Goal: Book appointment/travel/reservation

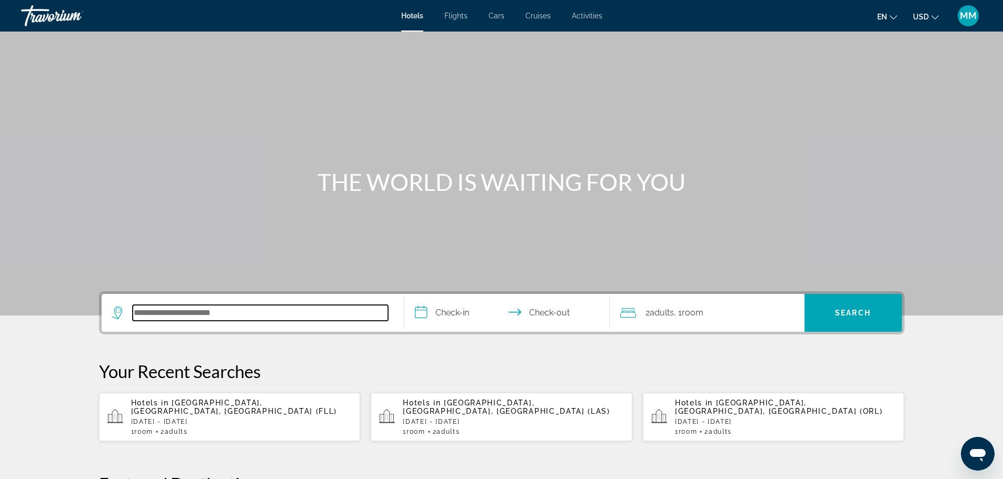
click at [225, 316] on input "Search hotel destination" at bounding box center [260, 313] width 255 height 16
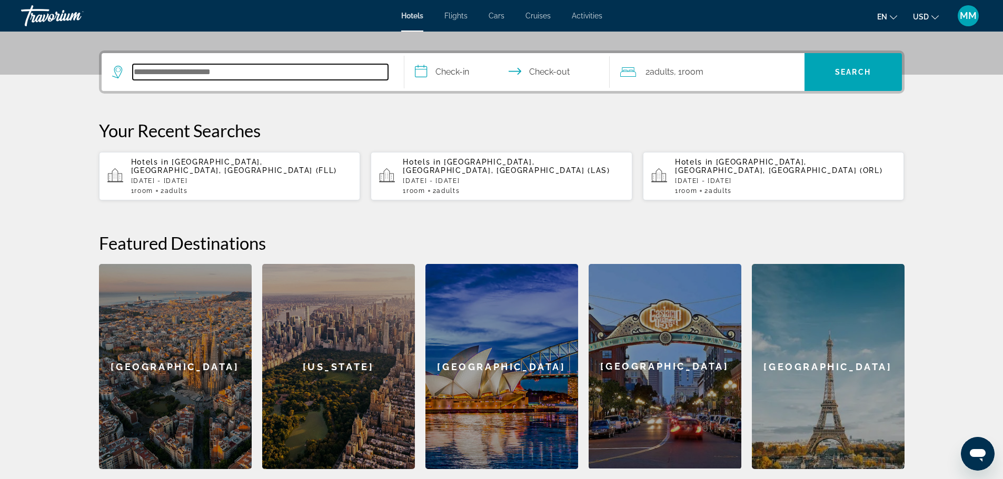
scroll to position [257, 0]
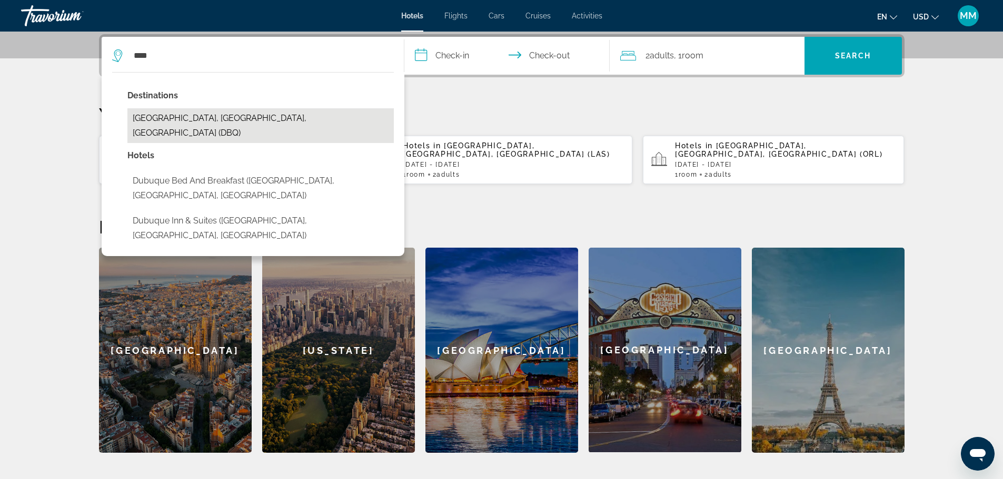
click at [216, 114] on button "Dubuque, IA, United States (DBQ)" at bounding box center [260, 125] width 266 height 35
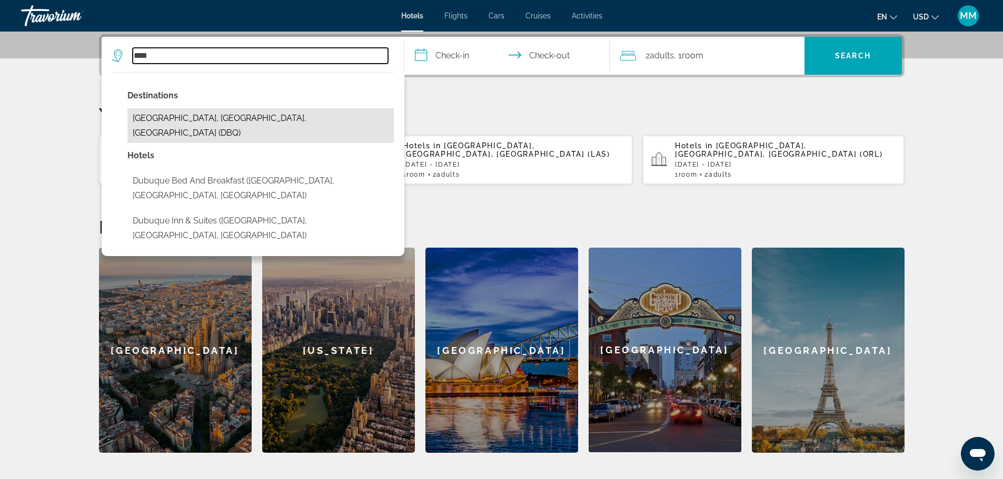
type input "**********"
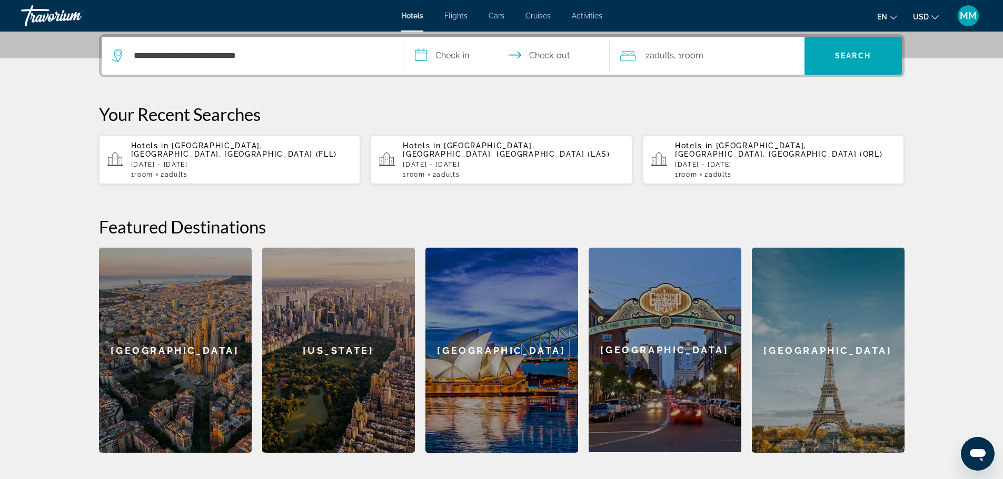
click at [482, 47] on input "**********" at bounding box center [508, 57] width 209 height 41
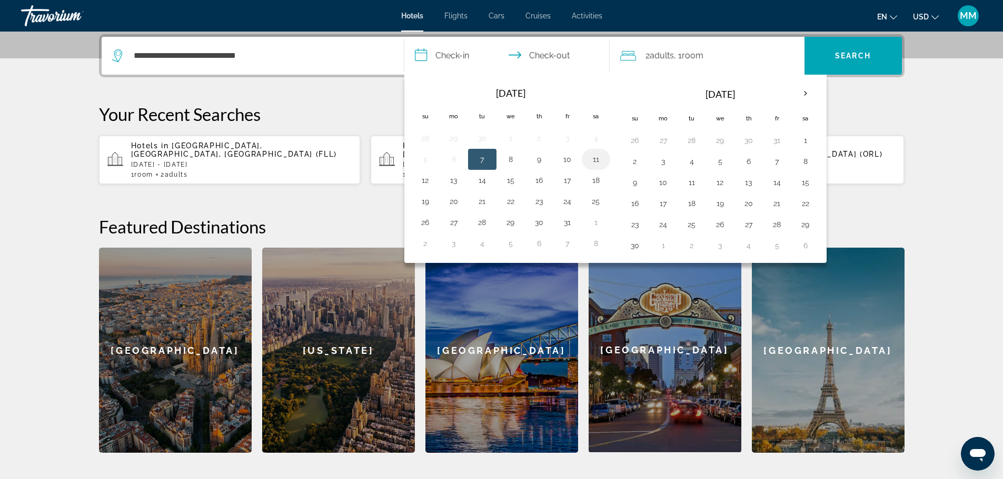
click at [596, 164] on button "11" at bounding box center [595, 159] width 17 height 15
click at [425, 182] on button "12" at bounding box center [425, 180] width 17 height 15
type input "**********"
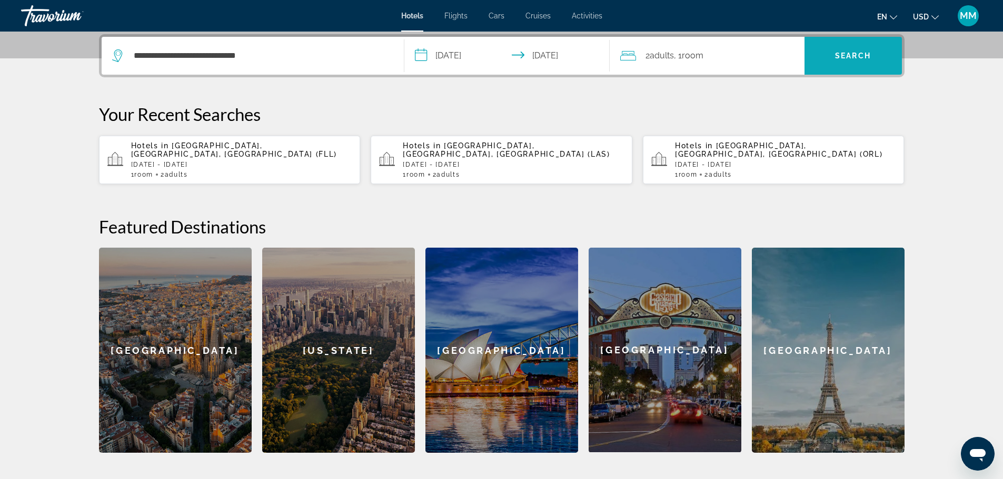
click at [839, 57] on span "Search" at bounding box center [853, 56] width 36 height 8
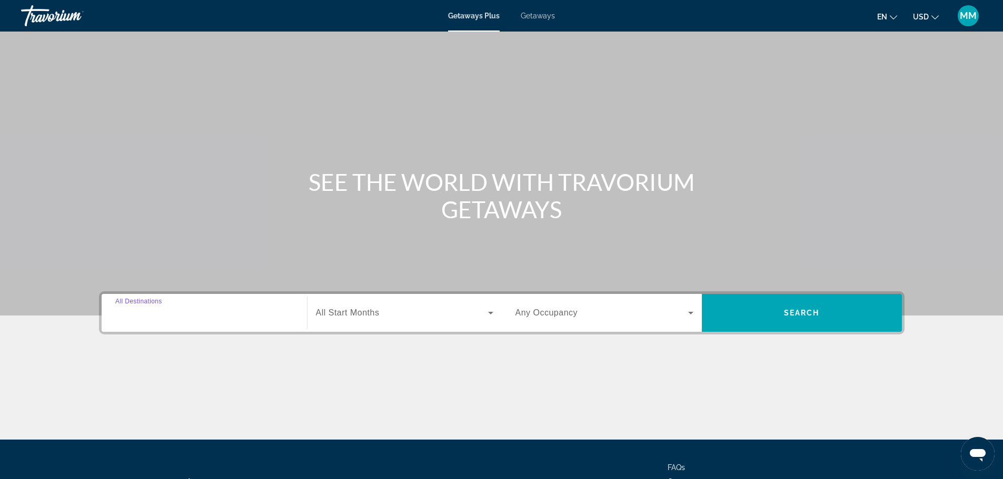
click at [237, 307] on input "Destination All Destinations" at bounding box center [204, 313] width 178 height 13
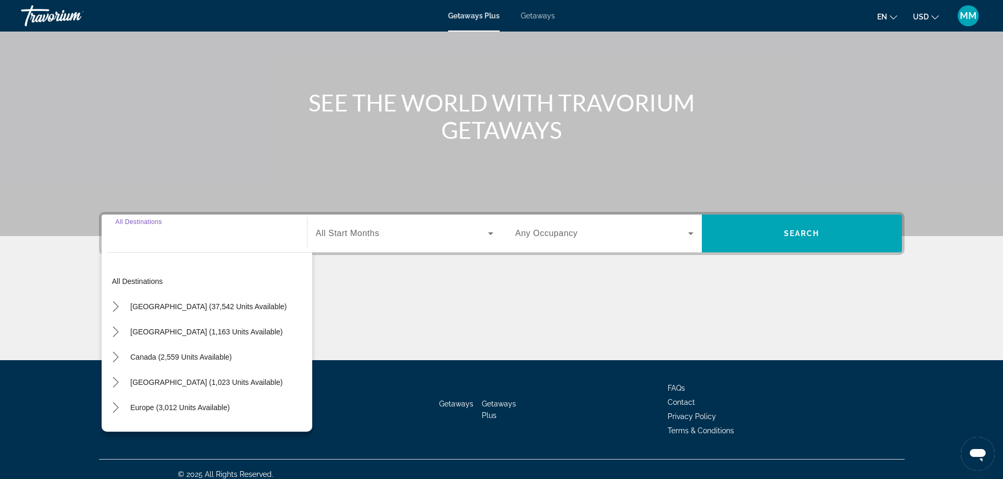
scroll to position [89, 0]
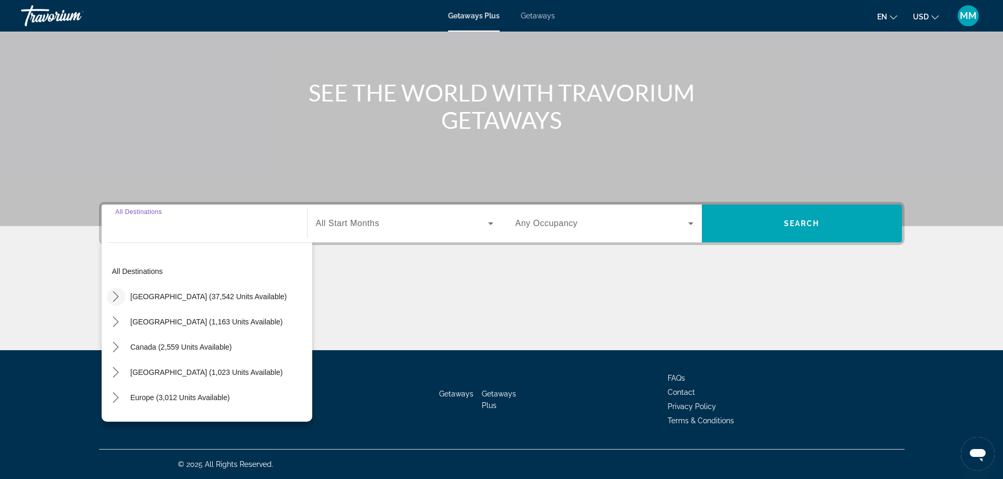
click at [114, 298] on icon "Toggle United States (37,542 units available) submenu" at bounding box center [116, 297] width 11 height 11
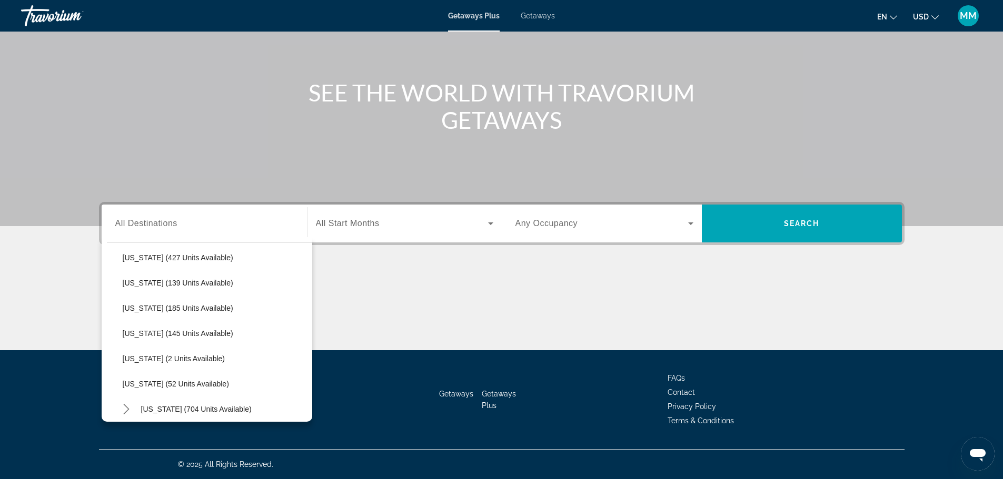
scroll to position [188, 0]
click at [172, 390] on span "[US_STATE] (145 units available)" at bounding box center [178, 386] width 111 height 8
type input "**********"
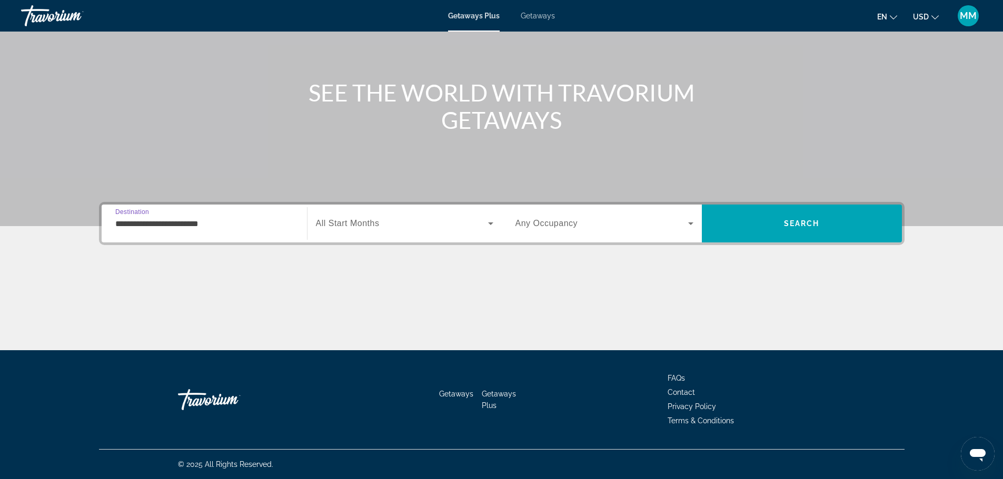
click at [401, 215] on div "Search widget" at bounding box center [404, 223] width 177 height 29
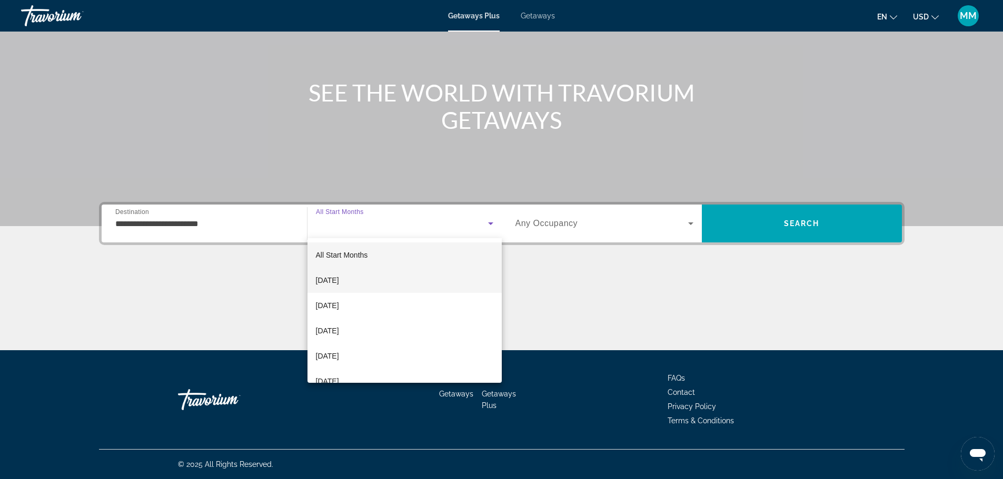
click at [339, 276] on span "[DATE]" at bounding box center [327, 280] width 23 height 13
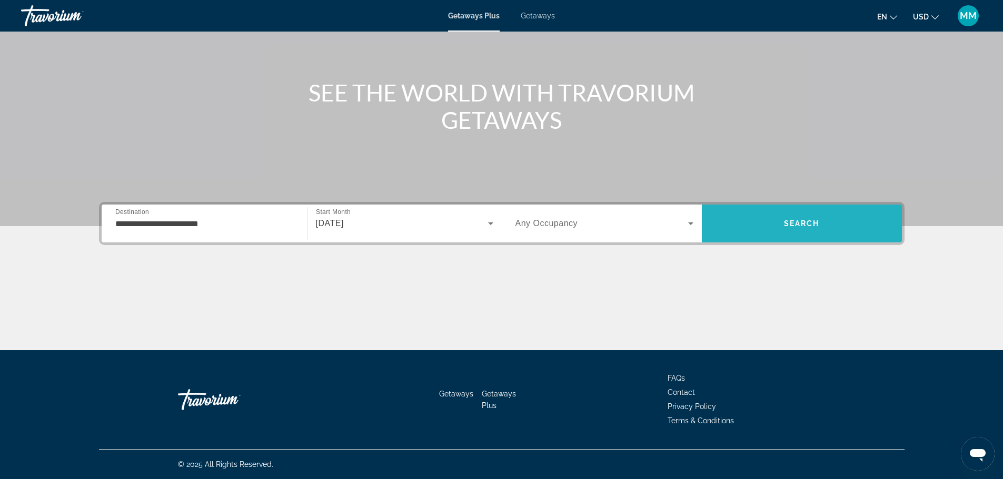
click at [798, 225] on span "Search" at bounding box center [802, 223] width 36 height 8
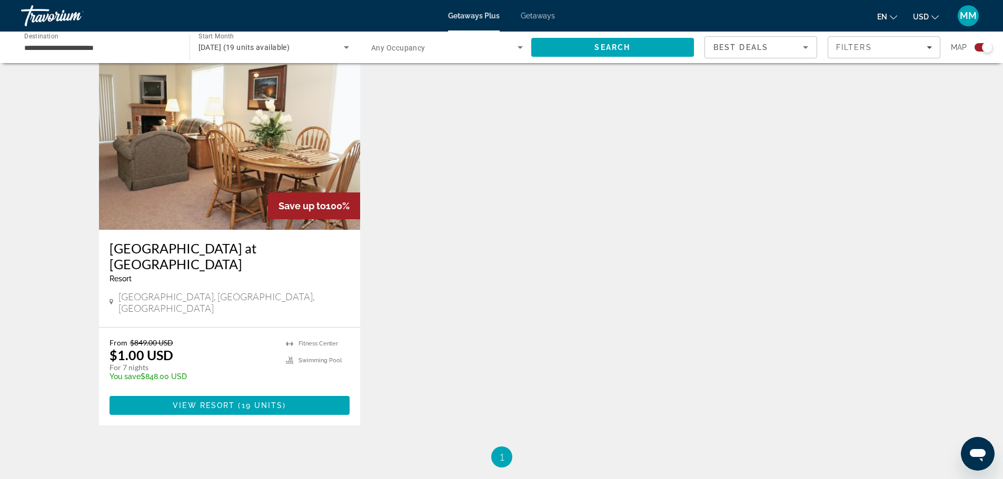
scroll to position [211, 0]
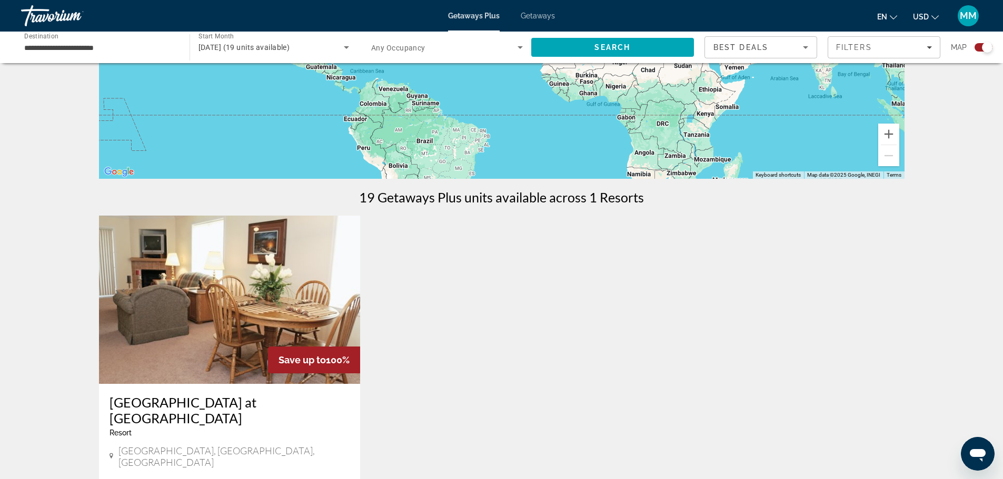
click at [531, 17] on span "Getaways" at bounding box center [537, 16] width 34 height 8
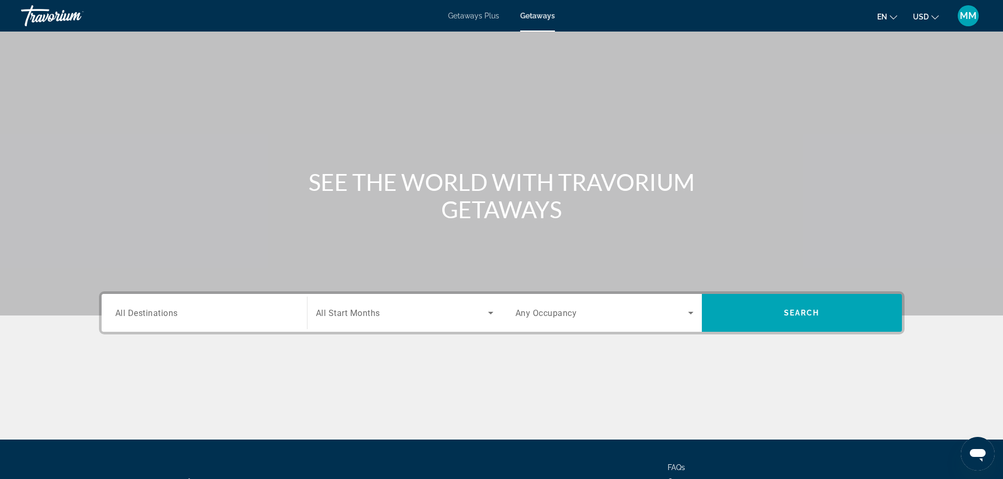
click at [199, 320] on div "Search widget" at bounding box center [204, 313] width 178 height 30
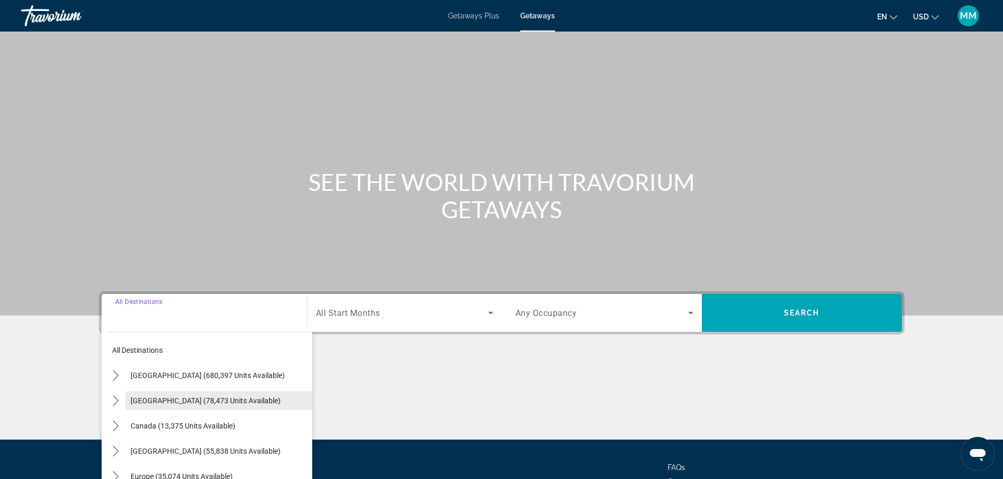
scroll to position [89, 0]
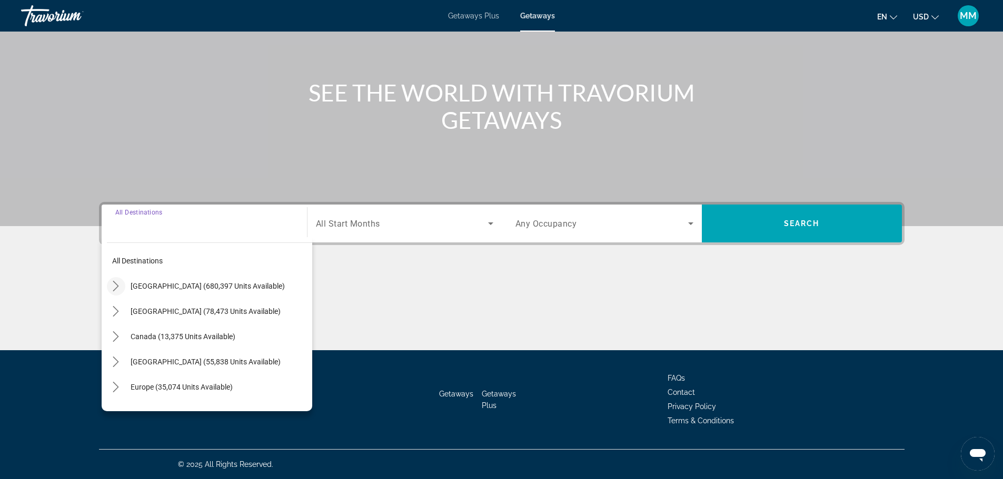
click at [115, 285] on icon "Toggle United States (680,397 units available) submenu" at bounding box center [116, 286] width 11 height 11
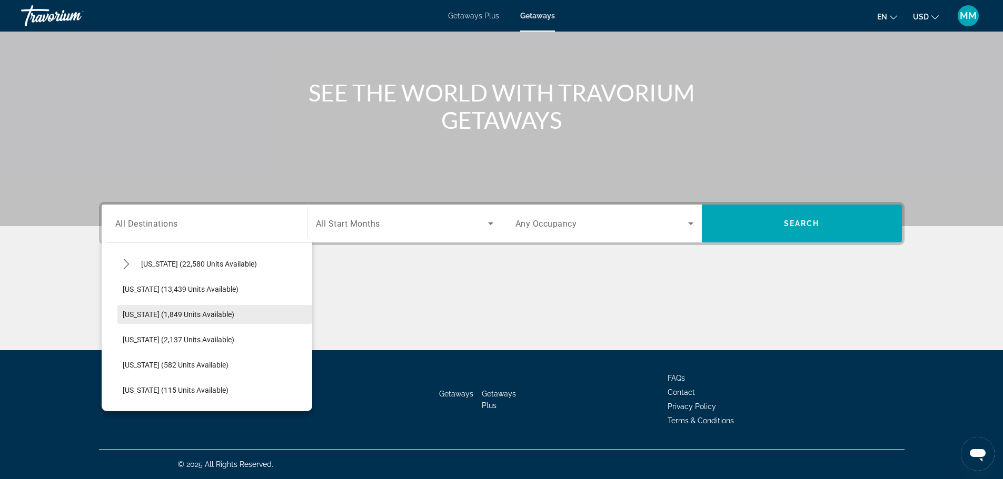
scroll to position [241, 0]
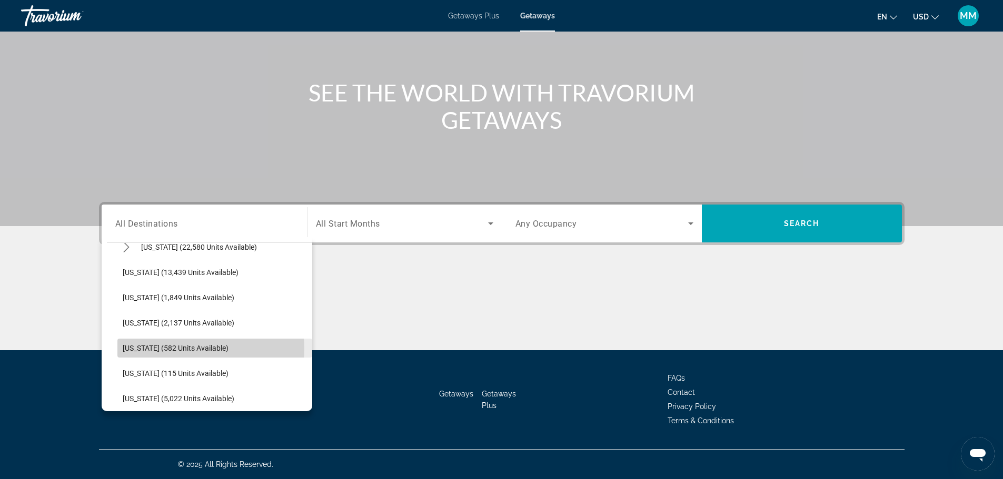
click at [163, 349] on span "[US_STATE] (582 units available)" at bounding box center [176, 348] width 106 height 8
type input "**********"
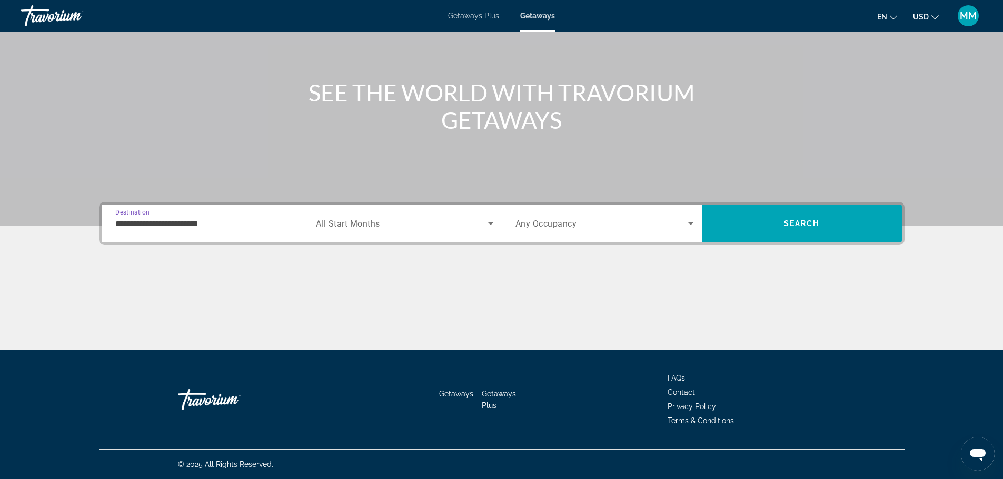
click at [388, 222] on span "Search widget" at bounding box center [402, 223] width 172 height 13
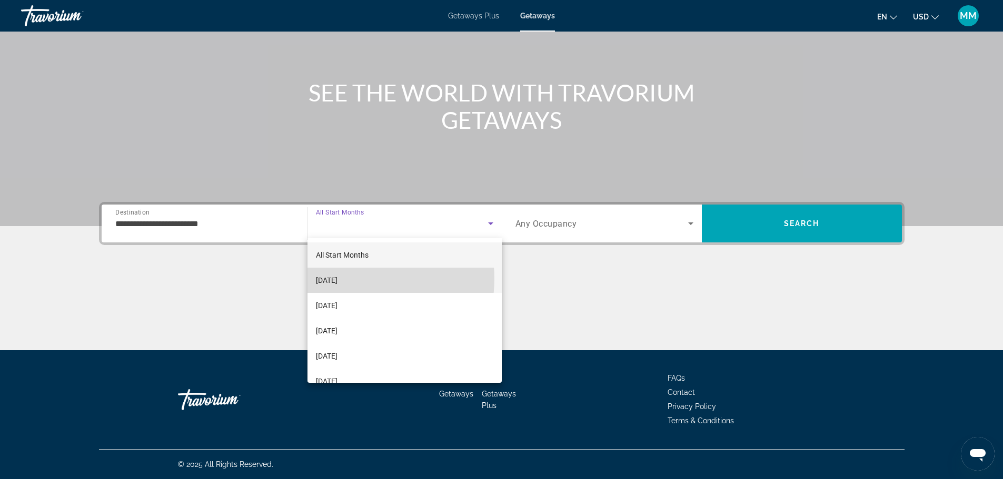
click at [337, 279] on span "[DATE]" at bounding box center [327, 280] width 22 height 13
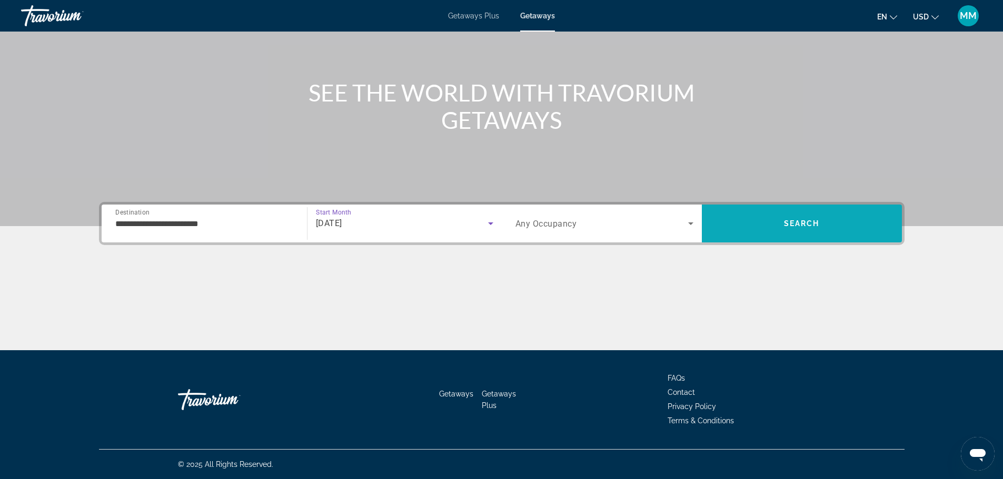
click at [833, 226] on span "Search" at bounding box center [802, 223] width 200 height 25
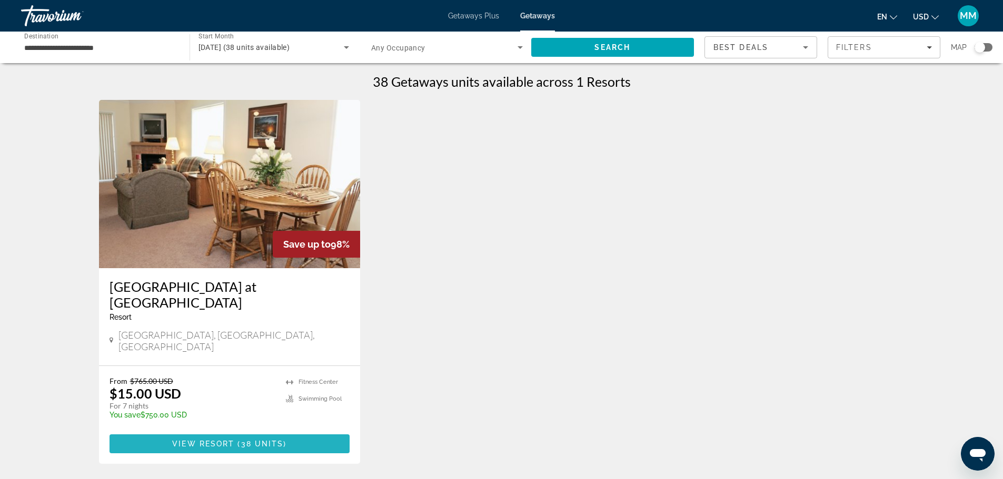
click at [233, 440] on span "View Resort" at bounding box center [203, 444] width 62 height 8
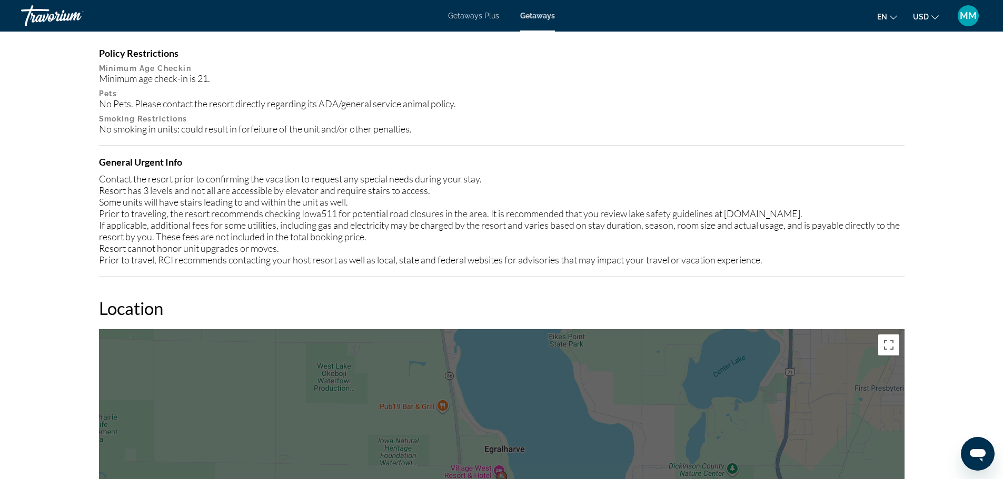
scroll to position [1053, 0]
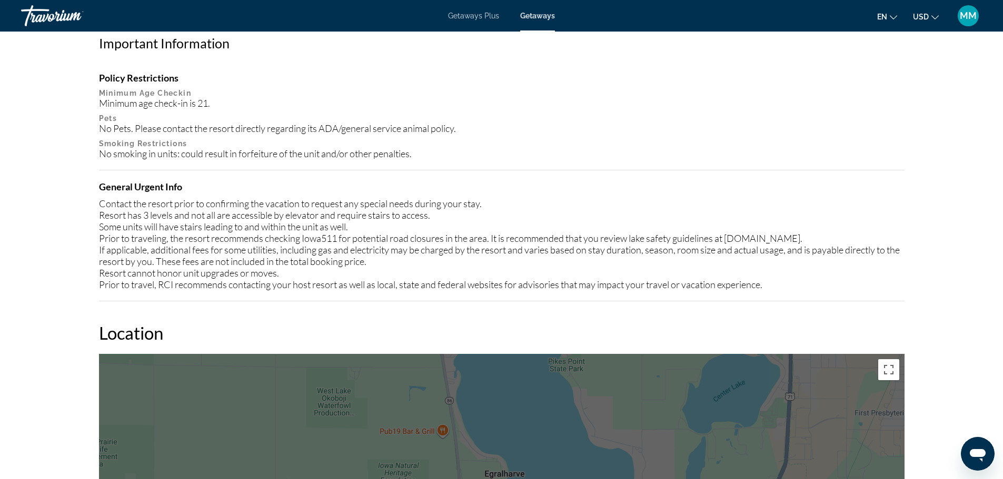
click at [470, 19] on span "Getaways Plus" at bounding box center [473, 16] width 51 height 8
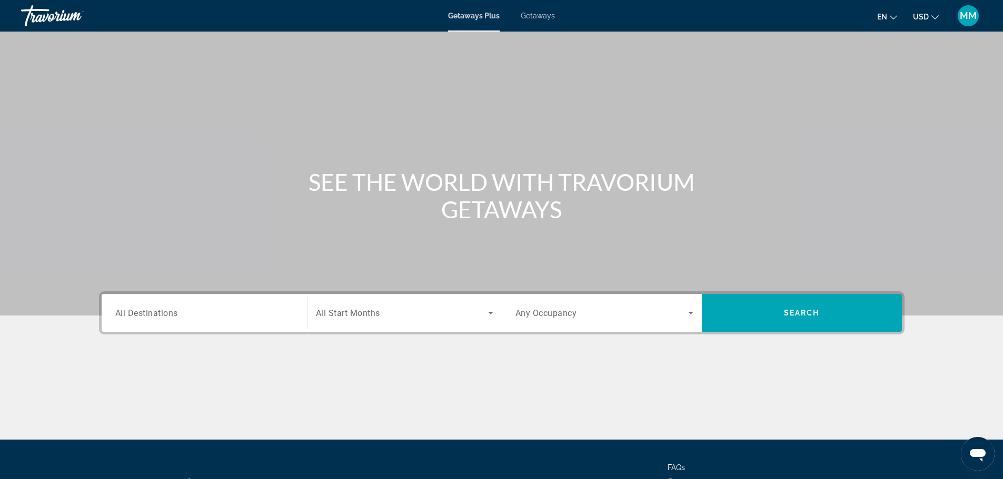
click at [173, 314] on span "All Destinations" at bounding box center [146, 313] width 63 height 10
click at [173, 314] on input "Destination All Destinations" at bounding box center [204, 313] width 178 height 13
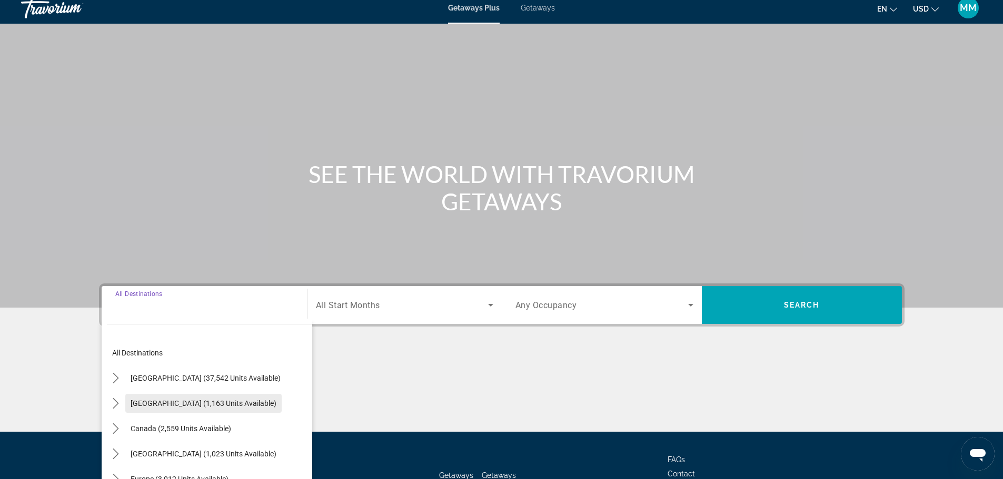
scroll to position [89, 0]
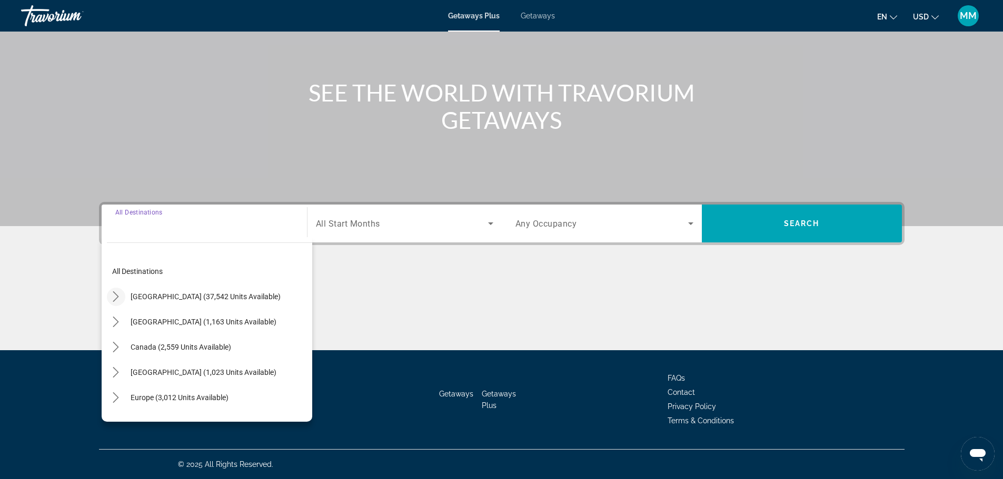
click at [115, 292] on icon "Toggle United States (37,542 units available) submenu" at bounding box center [116, 297] width 11 height 11
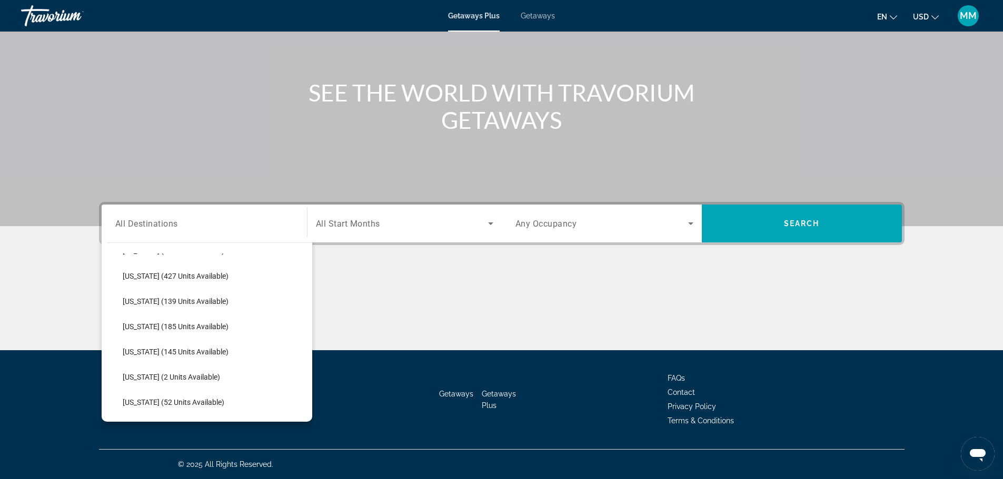
scroll to position [241, 0]
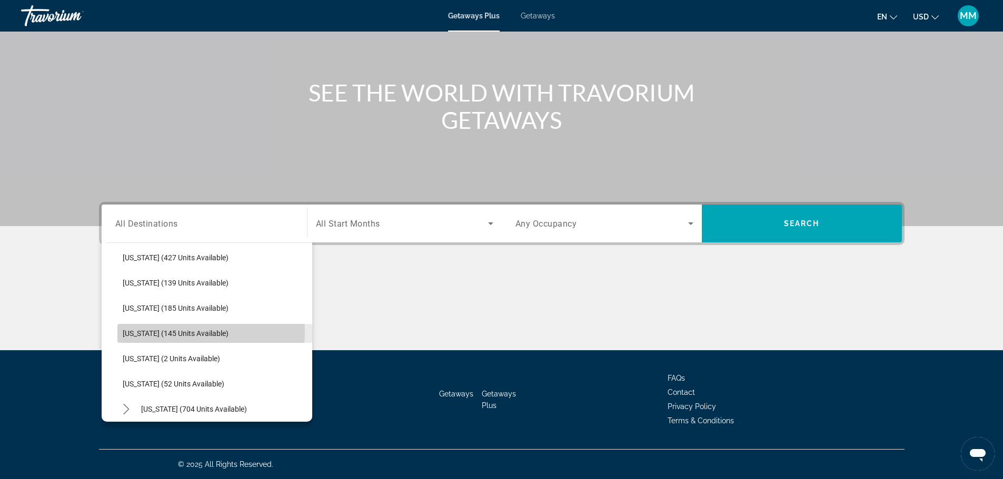
click at [171, 331] on span "[US_STATE] (145 units available)" at bounding box center [176, 333] width 106 height 8
type input "**********"
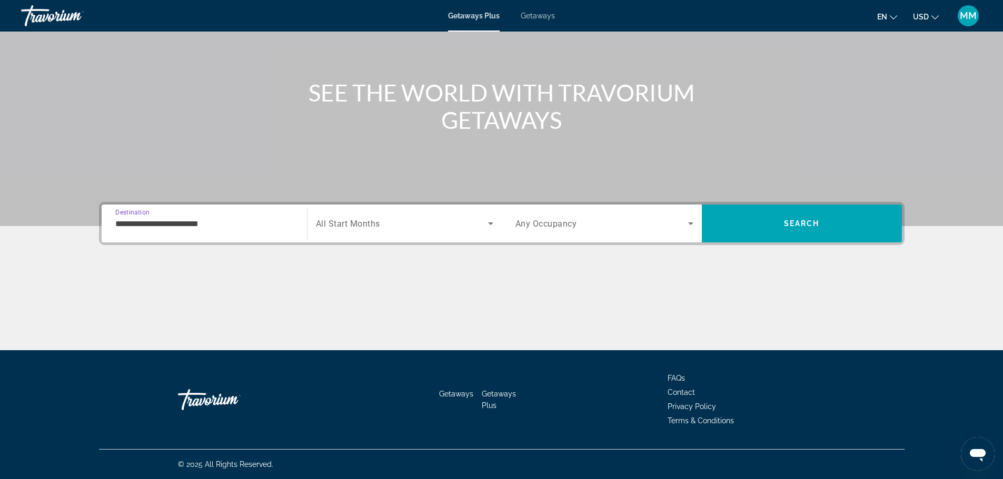
click at [425, 212] on div "Search widget" at bounding box center [404, 223] width 177 height 29
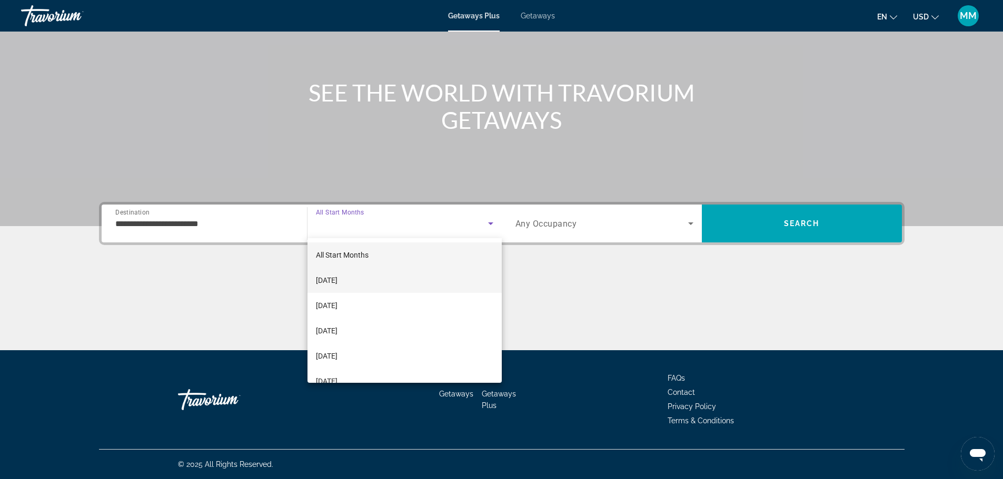
click at [337, 281] on span "[DATE]" at bounding box center [327, 280] width 22 height 13
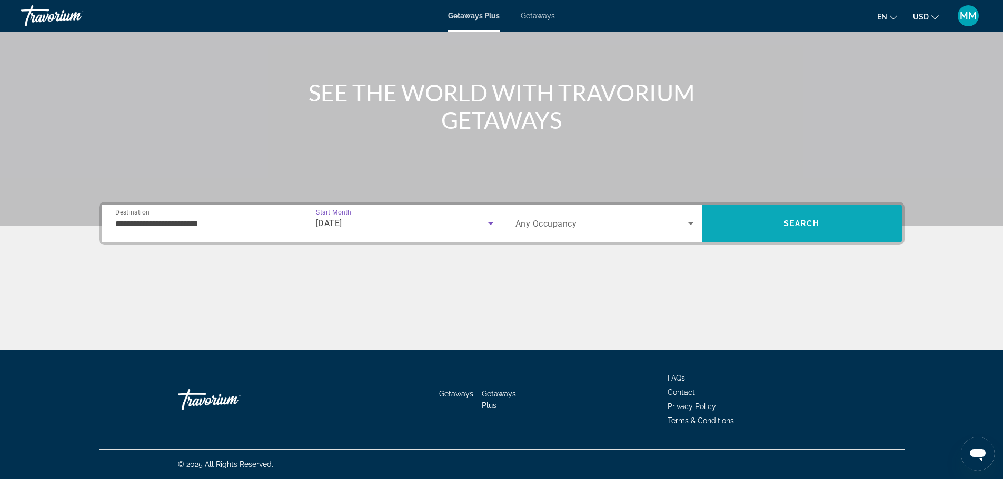
click at [835, 228] on span "Search" at bounding box center [802, 223] width 200 height 25
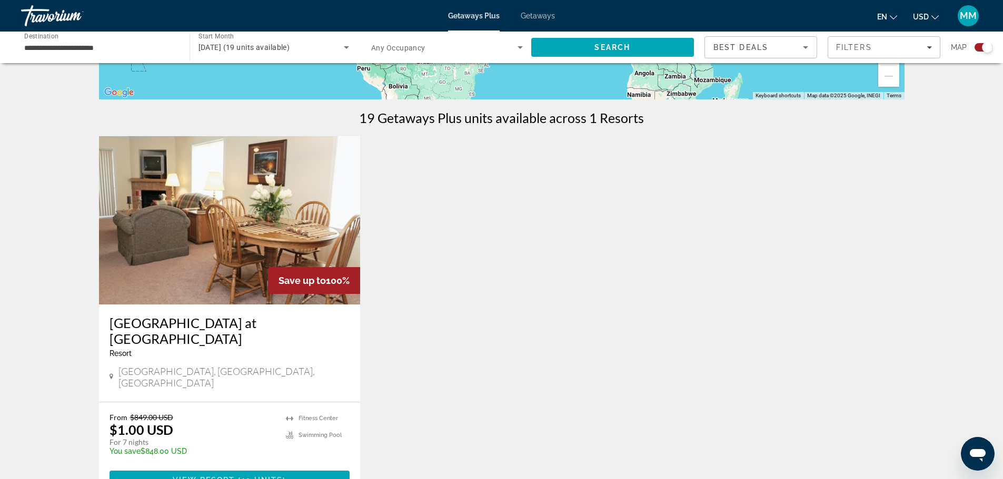
scroll to position [368, 0]
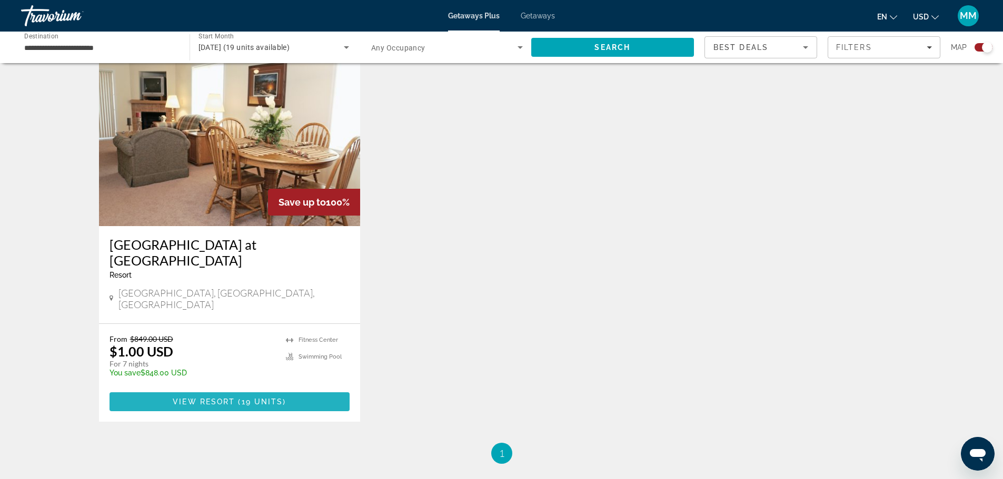
click at [218, 398] on span "View Resort" at bounding box center [204, 402] width 62 height 8
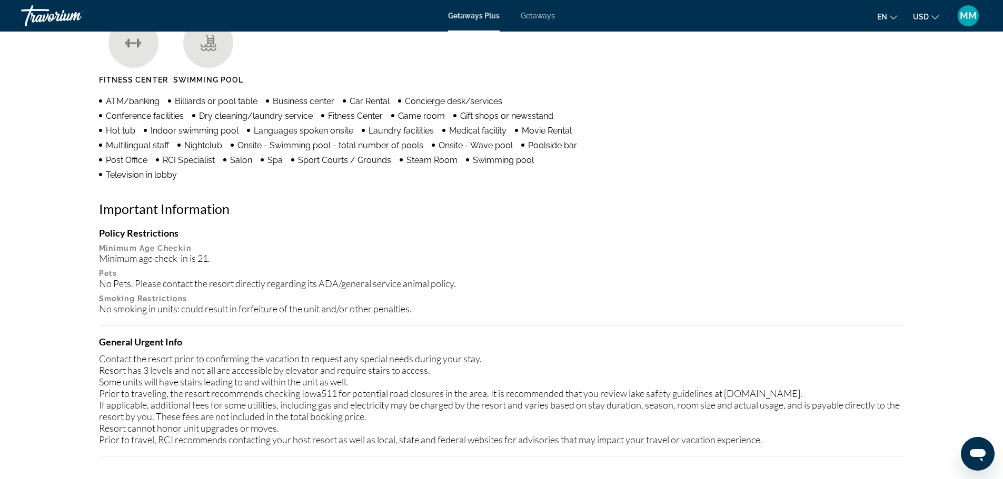
scroll to position [535, 0]
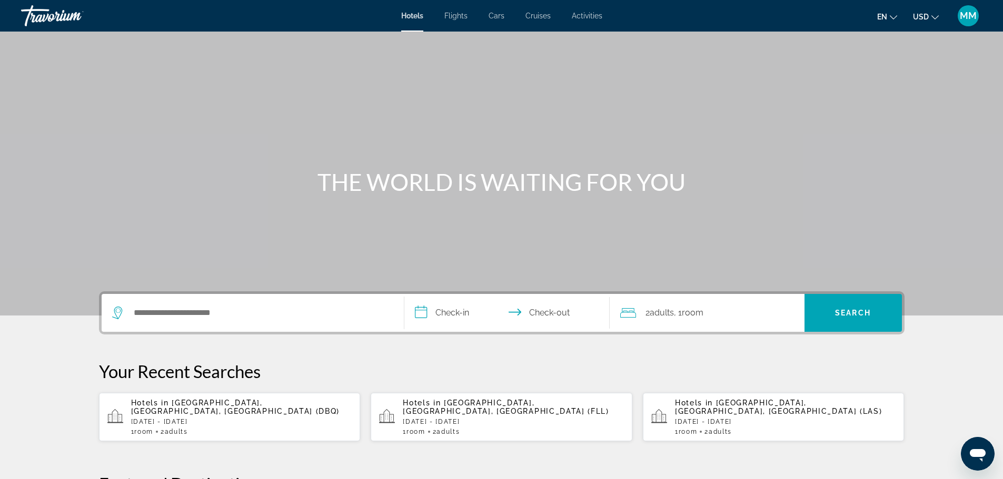
click at [211, 322] on div "Search widget" at bounding box center [252, 313] width 281 height 38
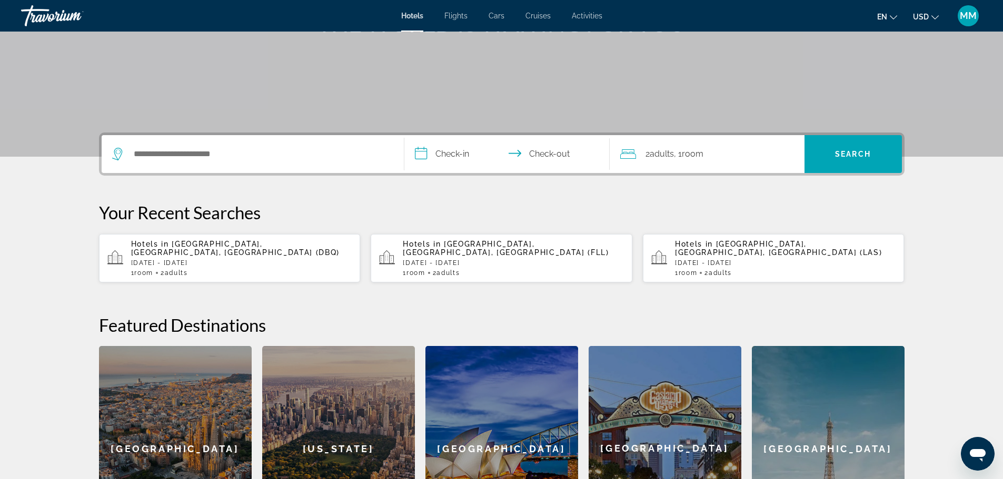
scroll to position [257, 0]
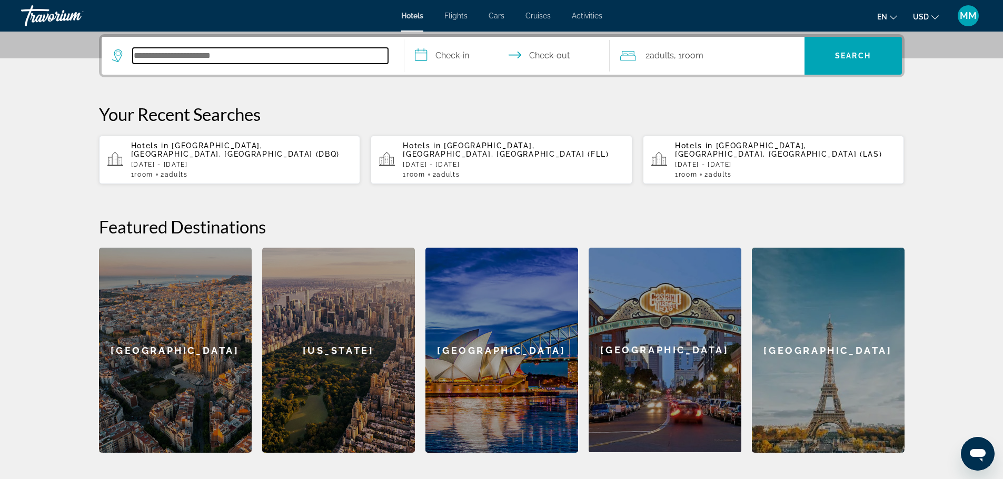
click at [205, 49] on input "Search hotel destination" at bounding box center [260, 56] width 255 height 16
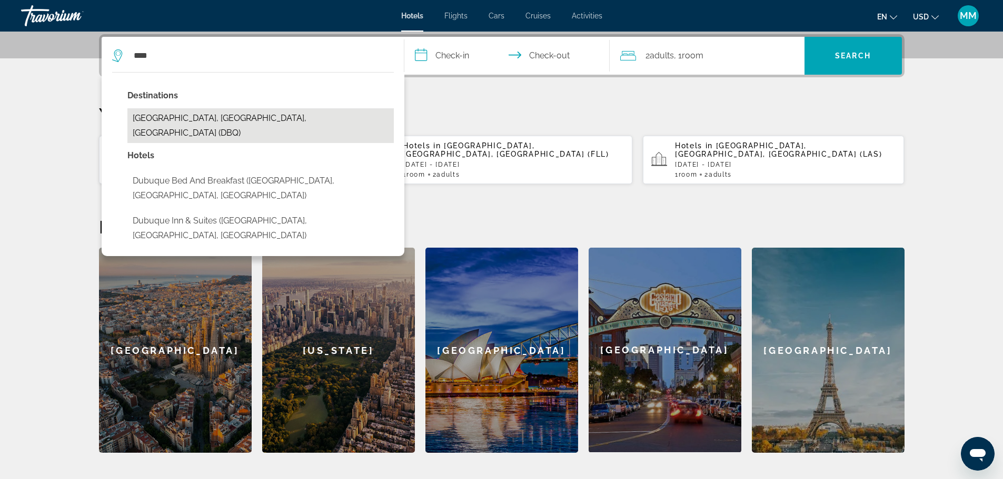
click at [199, 113] on button "Dubuque, IA, United States (DBQ)" at bounding box center [260, 125] width 266 height 35
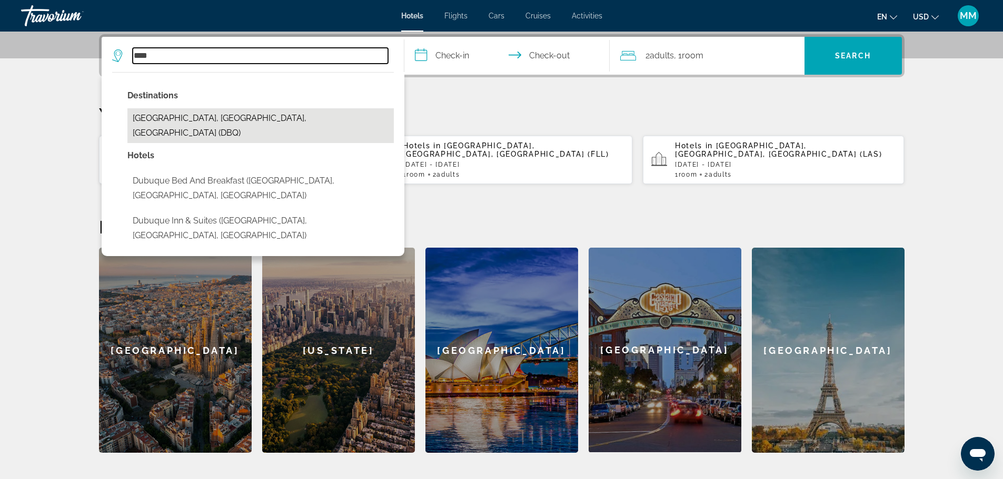
type input "**********"
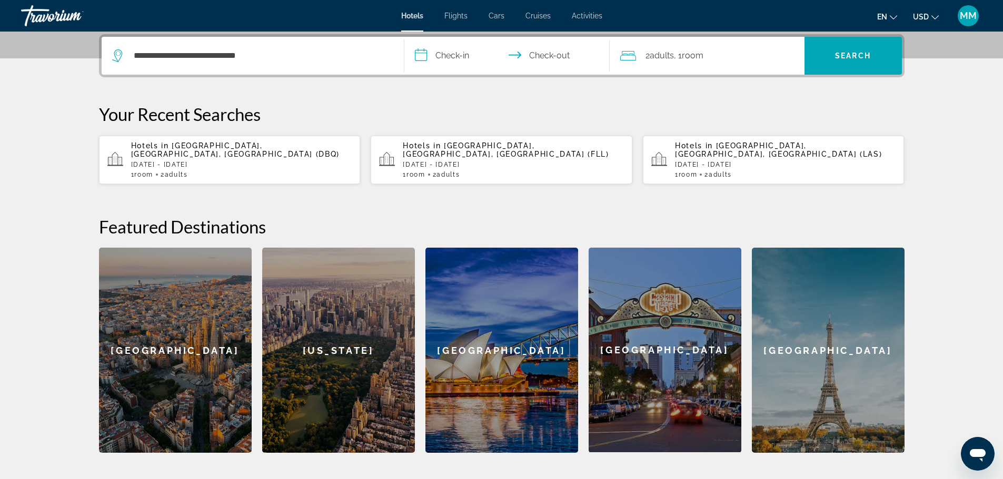
click at [464, 53] on input "**********" at bounding box center [508, 57] width 209 height 41
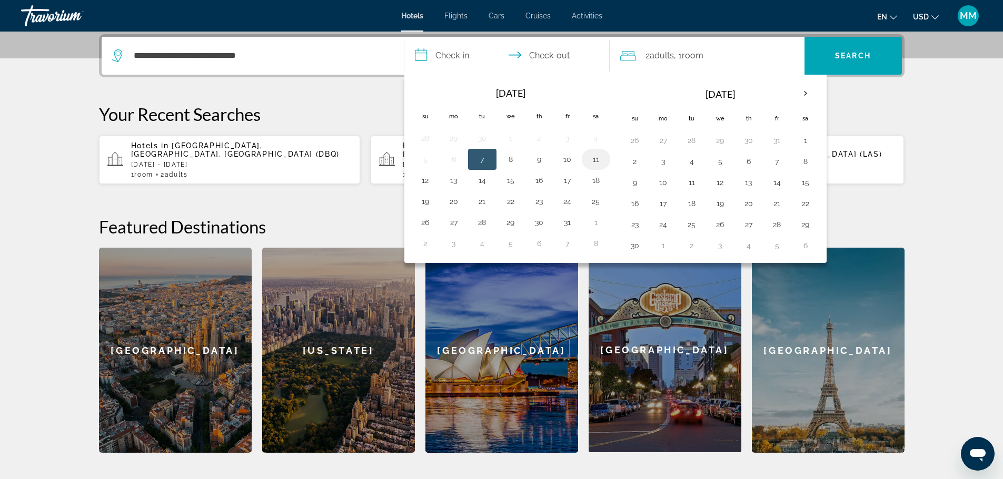
click at [598, 162] on button "11" at bounding box center [595, 159] width 17 height 15
click at [433, 183] on button "12" at bounding box center [425, 180] width 17 height 15
type input "**********"
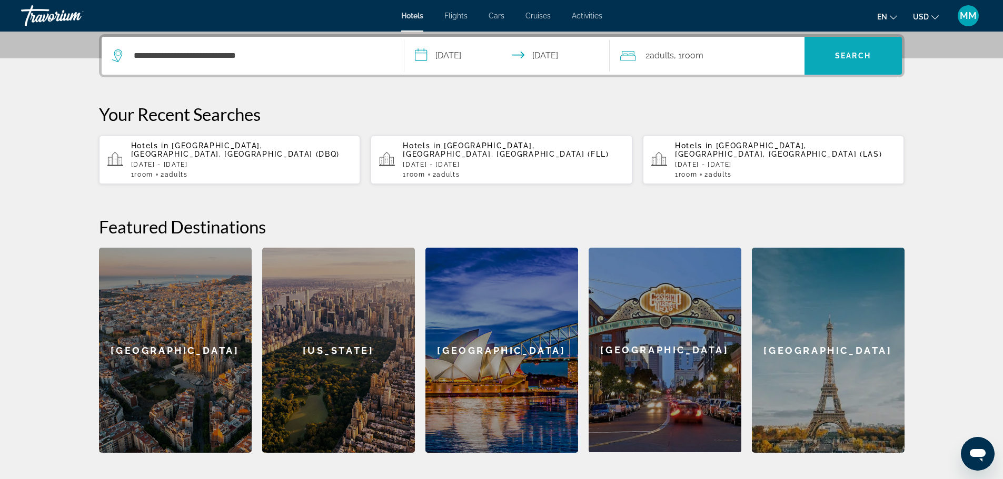
click at [825, 49] on span "Search" at bounding box center [852, 55] width 97 height 25
